Goal: Check status

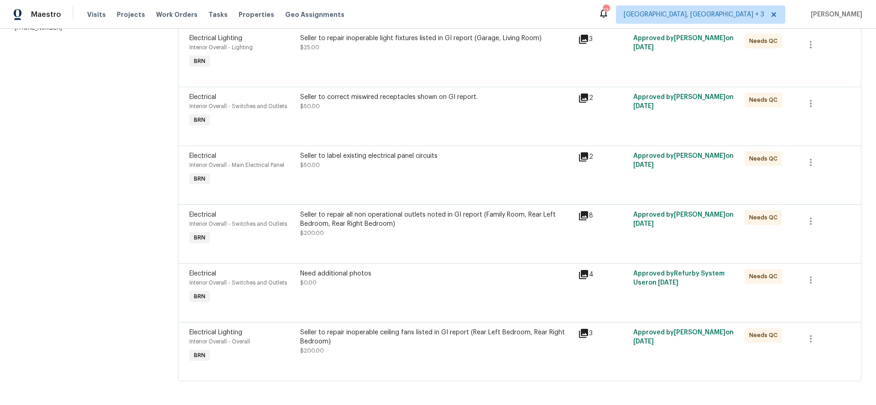
scroll to position [150, 0]
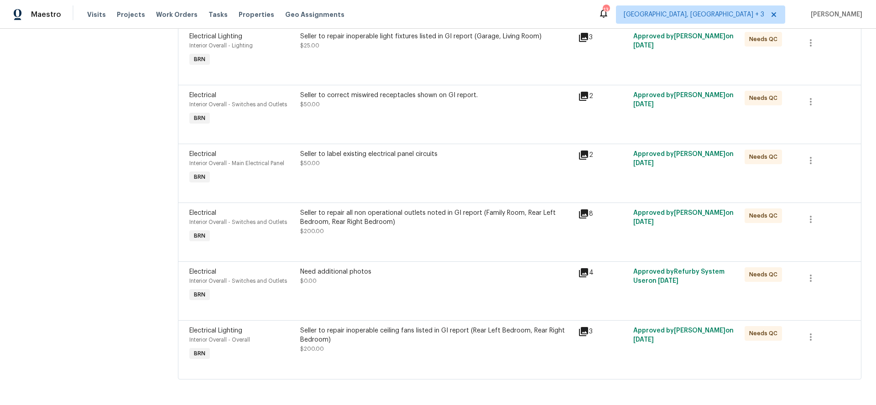
click at [580, 214] on icon at bounding box center [583, 213] width 9 height 9
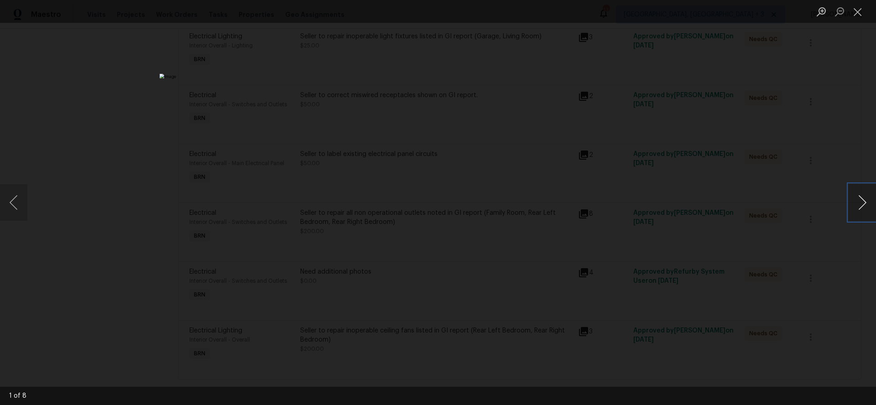
click at [858, 198] on button "Next image" at bounding box center [862, 202] width 27 height 37
click at [859, 198] on button "Next image" at bounding box center [862, 202] width 27 height 37
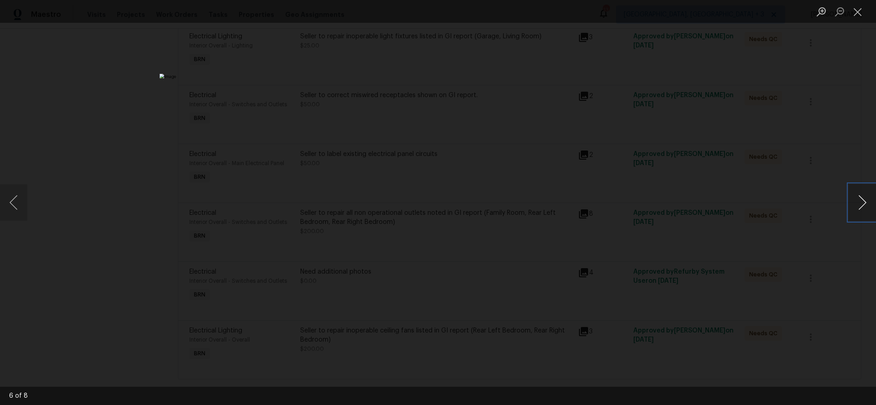
click at [859, 198] on button "Next image" at bounding box center [862, 202] width 27 height 37
click at [849, 212] on button "Next image" at bounding box center [862, 202] width 27 height 37
click at [19, 202] on button "Previous image" at bounding box center [13, 202] width 27 height 37
click at [864, 202] on button "Next image" at bounding box center [862, 202] width 27 height 37
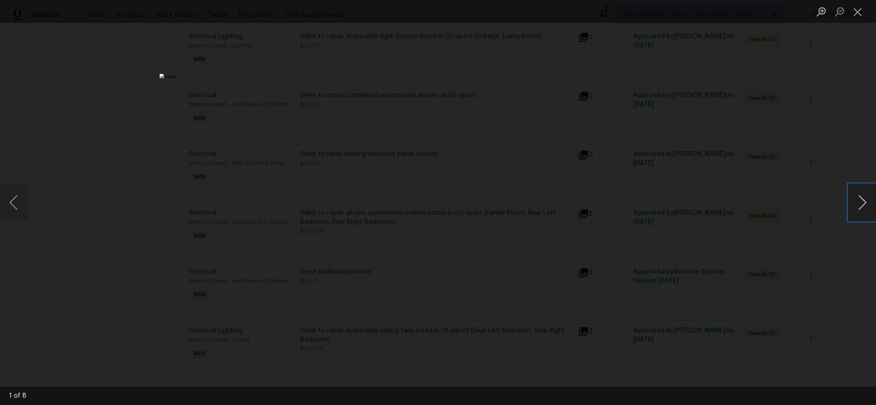
click at [865, 202] on button "Next image" at bounding box center [862, 202] width 27 height 37
click at [859, 205] on button "Next image" at bounding box center [862, 202] width 27 height 37
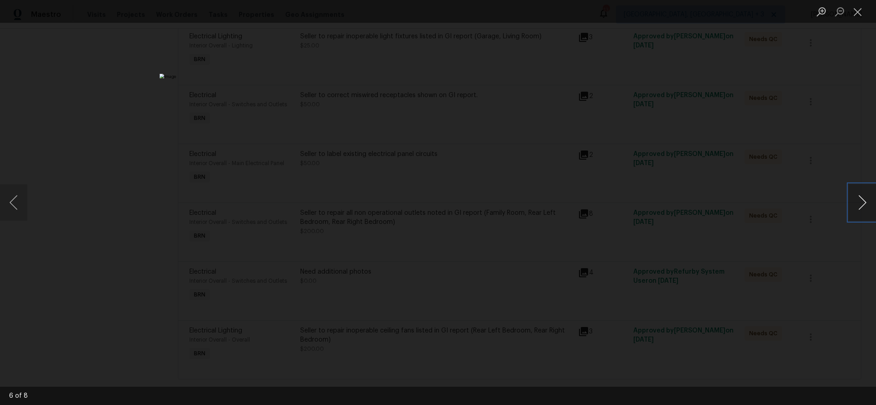
click at [859, 205] on button "Next image" at bounding box center [862, 202] width 27 height 37
